Goal: Task Accomplishment & Management: Manage account settings

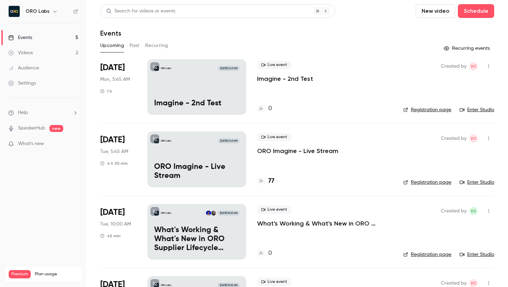
click at [189, 171] on p "ORO Imagine - Live Stream" at bounding box center [196, 172] width 85 height 18
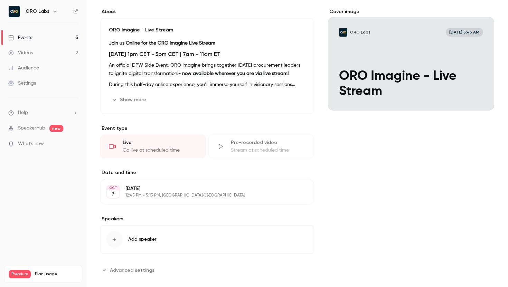
scroll to position [52, 0]
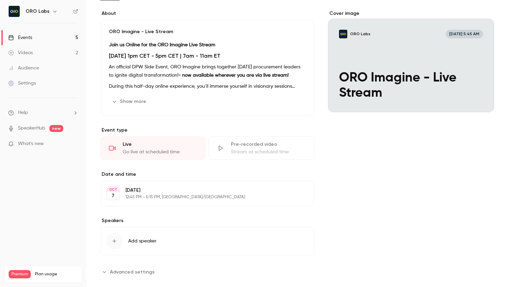
click at [119, 270] on span "Advanced settings" at bounding box center [132, 271] width 45 height 7
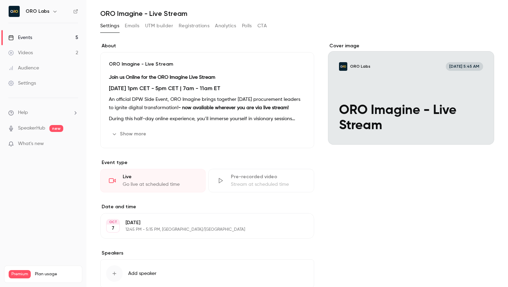
scroll to position [0, 0]
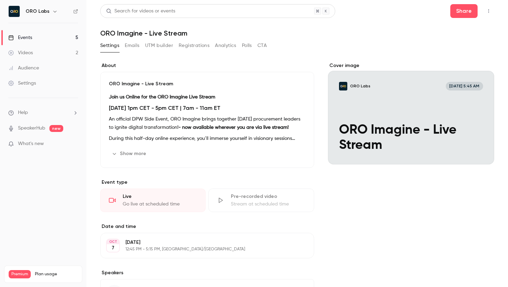
click at [133, 47] on button "Emails" at bounding box center [132, 45] width 15 height 11
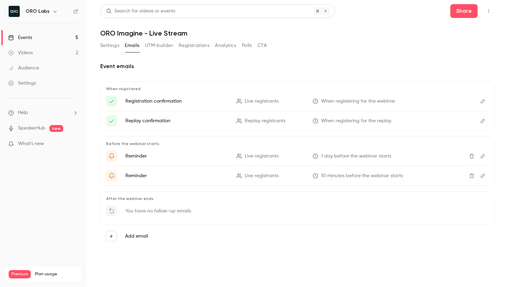
click at [196, 46] on button "Registrations" at bounding box center [194, 45] width 31 height 11
